Goal: Task Accomplishment & Management: Use online tool/utility

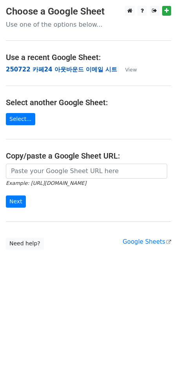
click at [51, 71] on strong "250722 카페24 아웃바운드 이메일 시트" at bounding box center [61, 69] width 111 height 7
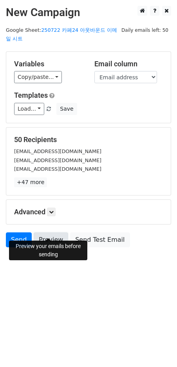
click at [55, 236] on link "Preview" at bounding box center [51, 239] width 35 height 15
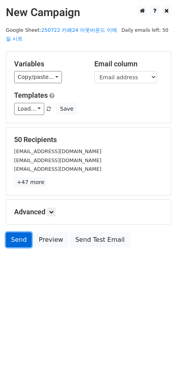
click at [13, 235] on link "Send" at bounding box center [19, 239] width 26 height 15
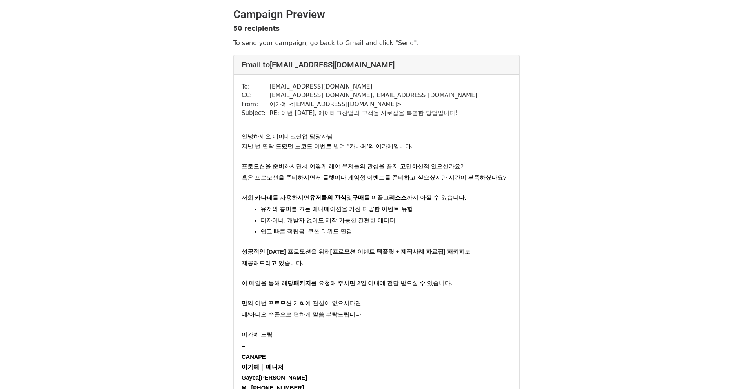
scroll to position [1, 0]
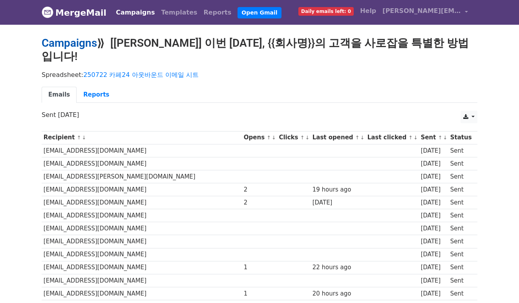
click at [87, 41] on link "Campaigns" at bounding box center [69, 42] width 55 height 13
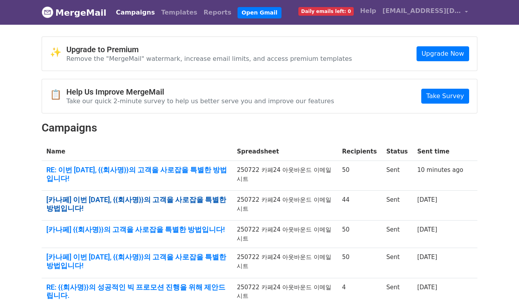
click at [206, 195] on link "[카나페] 이번 추석, {{회사명}}의 고객을 사로잡을 특별한 방법입니다!" at bounding box center [136, 203] width 181 height 17
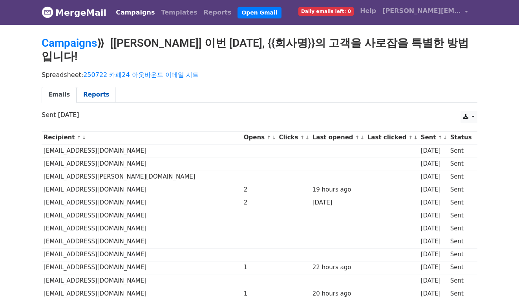
click at [93, 87] on link "Reports" at bounding box center [95, 95] width 39 height 16
